Goal: Transaction & Acquisition: Purchase product/service

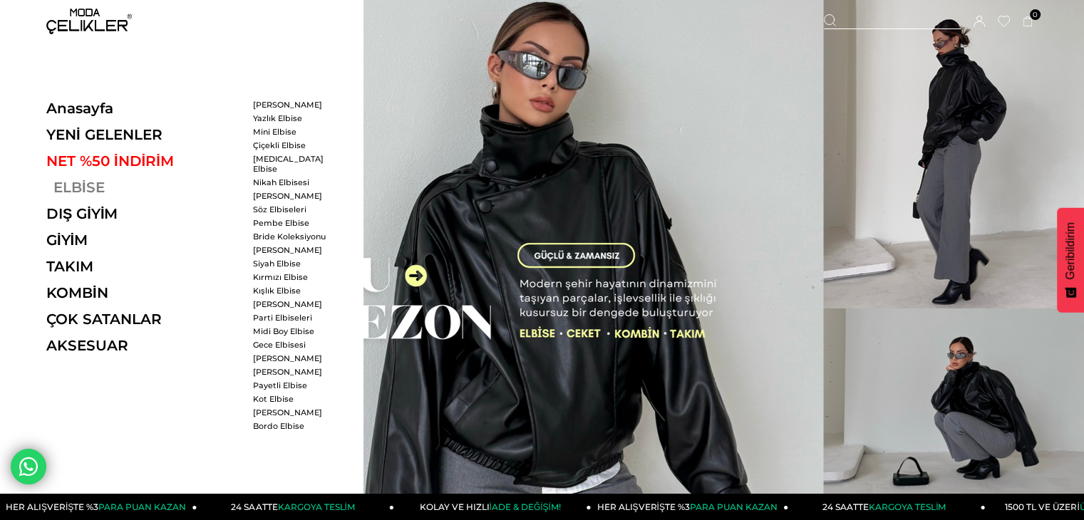
click at [75, 194] on link "ELBİSE" at bounding box center [144, 187] width 196 height 17
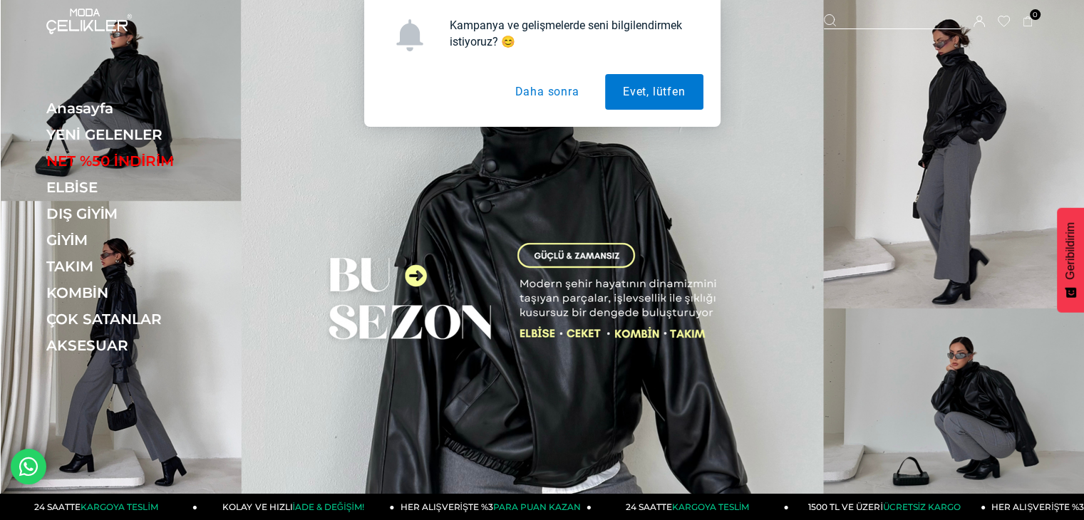
click at [536, 96] on button "Daha sonra" at bounding box center [547, 92] width 100 height 36
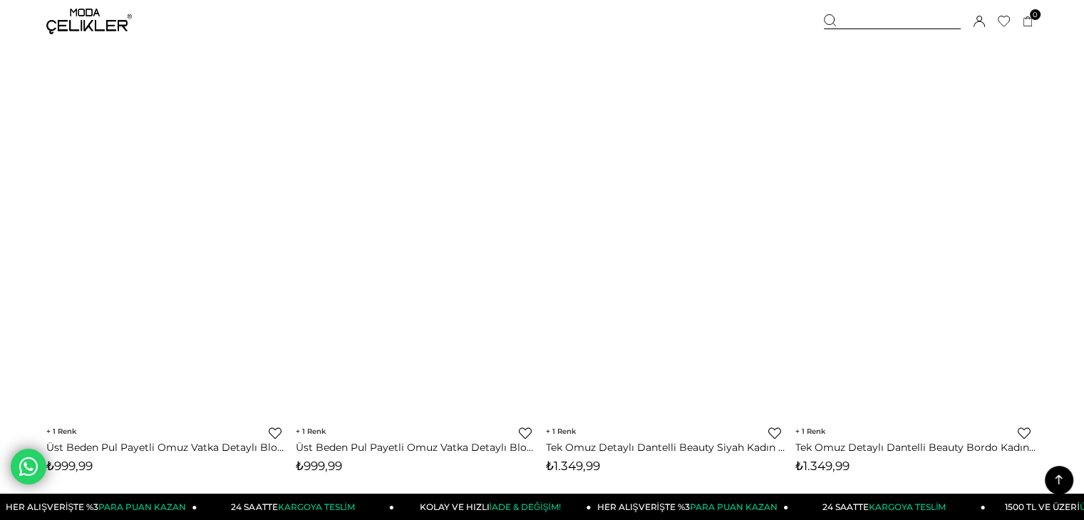
scroll to position [8409, 0]
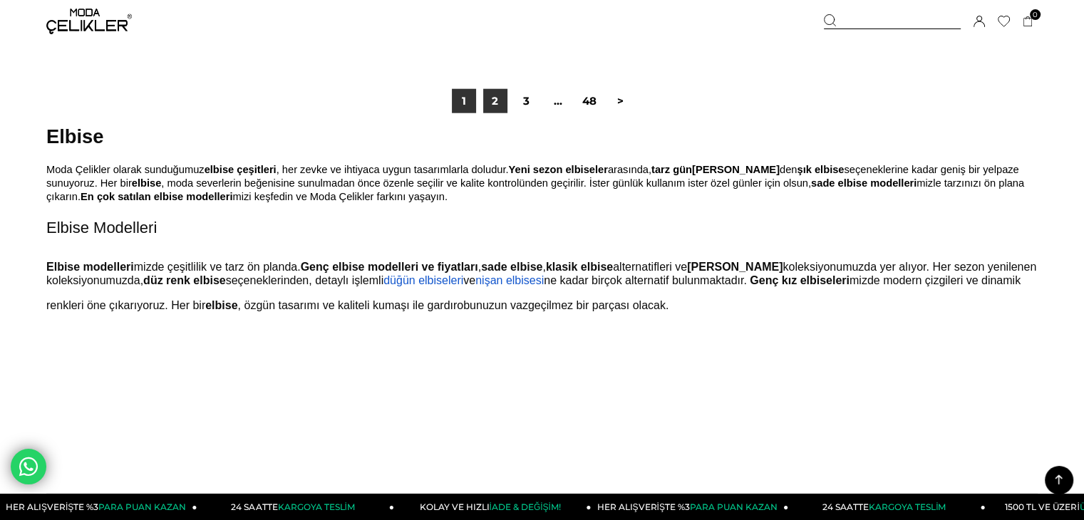
click at [494, 95] on link "2" at bounding box center [495, 101] width 24 height 24
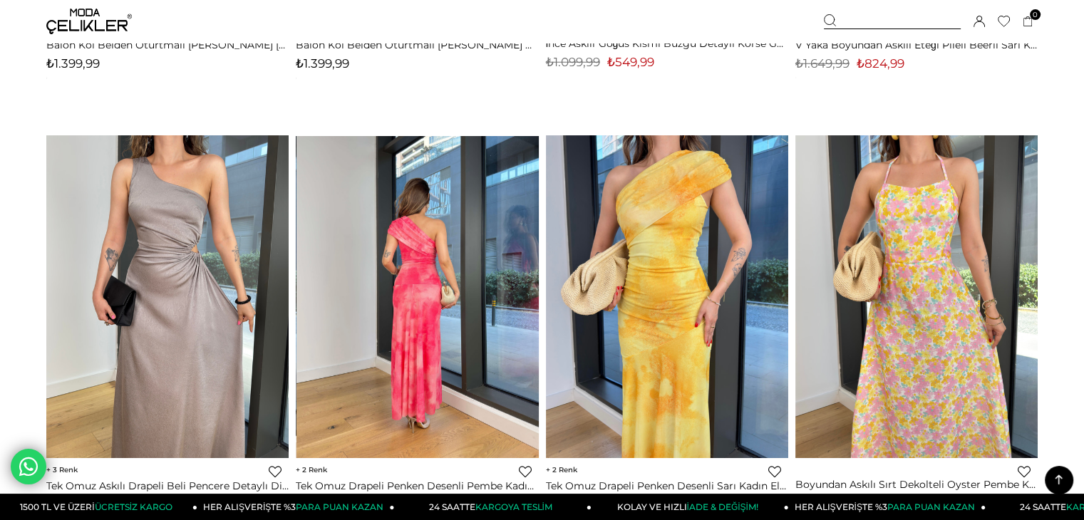
scroll to position [4062, 0]
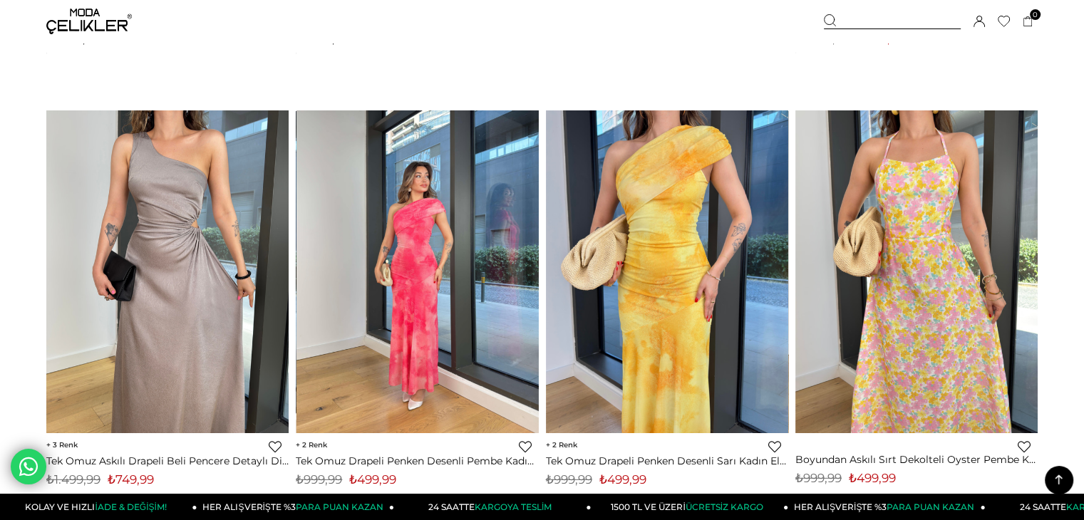
click at [438, 294] on div at bounding box center [296, 272] width 970 height 322
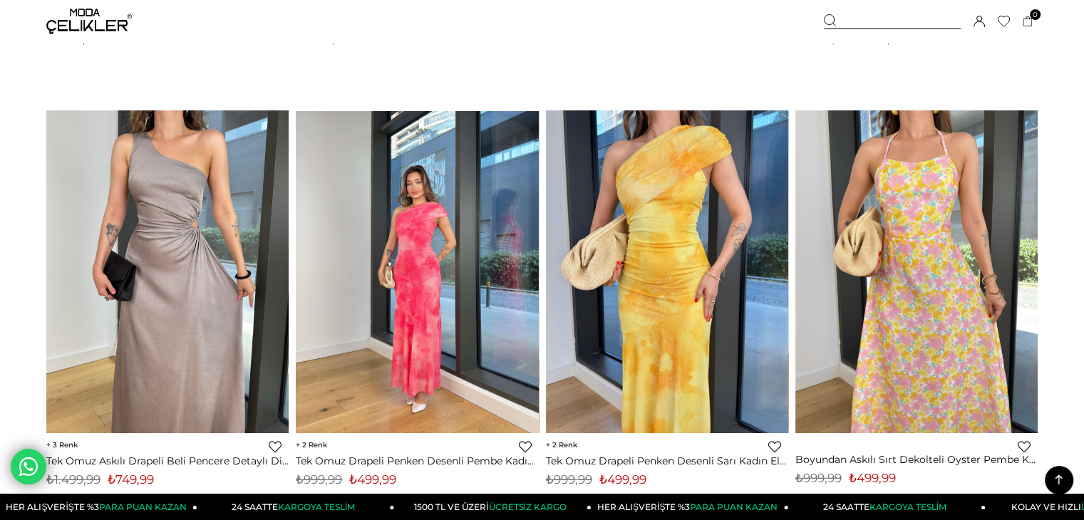
click at [405, 230] on img at bounding box center [417, 271] width 242 height 323
